Goal: Find specific page/section: Find specific page/section

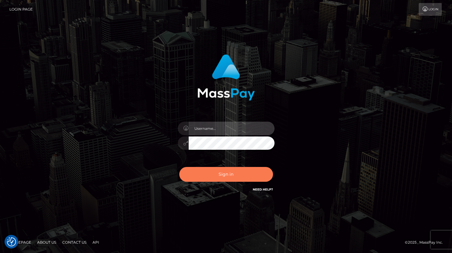
type input "grace.rush"
click at [240, 181] on button "Sign in" at bounding box center [226, 174] width 94 height 15
type input "grace.rush"
click at [214, 173] on button "Sign in" at bounding box center [226, 174] width 94 height 15
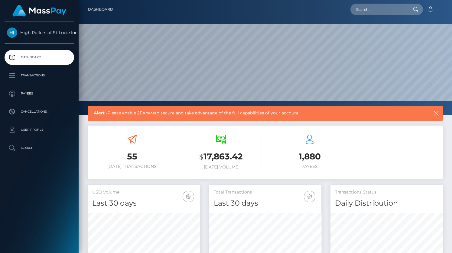
scroll to position [107, 112]
click at [38, 75] on p "Transactions" at bounding box center [39, 75] width 65 height 9
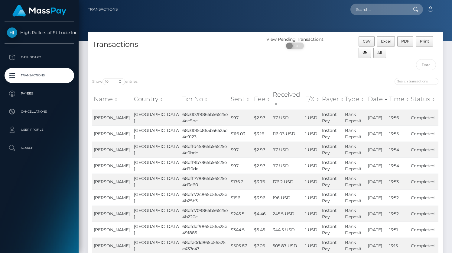
click at [119, 62] on div "Transactions" at bounding box center [177, 54] width 178 height 37
click at [118, 85] on select "10 25 50 100 250 500 1,000 3,500" at bounding box center [113, 81] width 23 height 7
select select "3500"
click at [103, 78] on select "10 25 50 100 250 500 1,000 3,500" at bounding box center [113, 81] width 23 height 7
click at [43, 95] on p "Payees" at bounding box center [39, 93] width 65 height 9
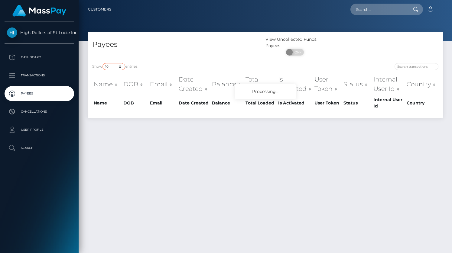
click at [121, 67] on select "10 25 50 100 250" at bounding box center [113, 66] width 23 height 7
select select "250"
click at [103, 63] on select "10 25 50 100 250" at bounding box center [113, 66] width 23 height 7
click at [157, 44] on h4 "Payees" at bounding box center [176, 44] width 169 height 11
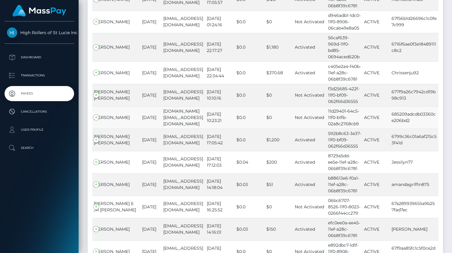
scroll to position [5544, 0]
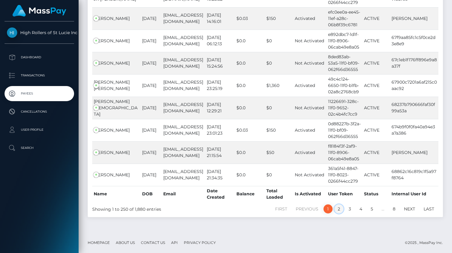
click at [338, 212] on link "2" at bounding box center [338, 208] width 9 height 9
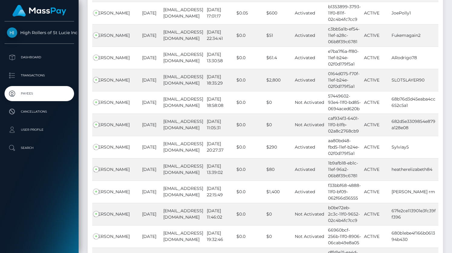
scroll to position [5519, 0]
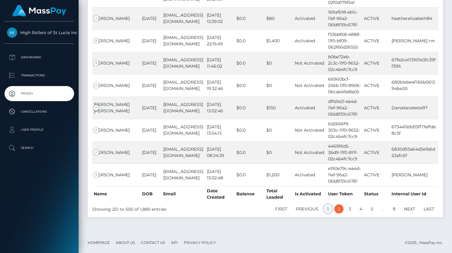
click at [330, 210] on link "1" at bounding box center [327, 208] width 9 height 9
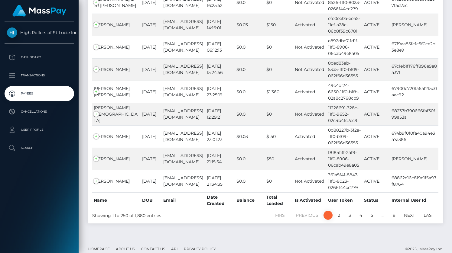
scroll to position [5544, 0]
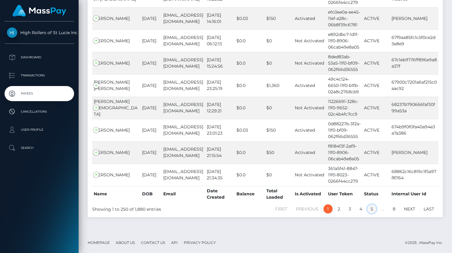
click at [371, 208] on link "5" at bounding box center [371, 208] width 9 height 9
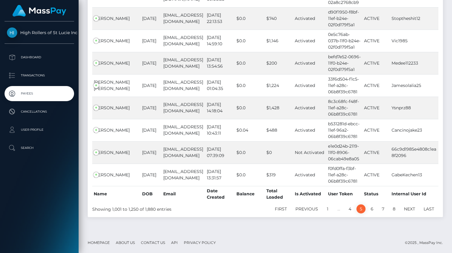
scroll to position [5523, 0]
